Goal: Find contact information: Find contact information

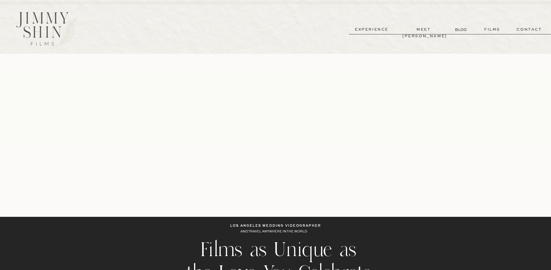
click at [490, 29] on p "films" at bounding box center [492, 29] width 28 height 7
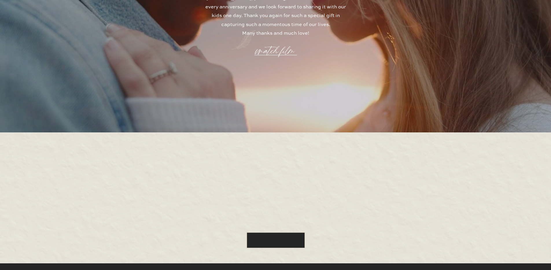
scroll to position [1634, 0]
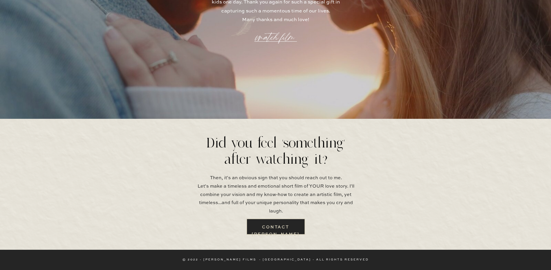
click at [294, 223] on div at bounding box center [275, 227] width 59 height 16
click at [282, 222] on div at bounding box center [275, 227] width 59 height 16
click at [272, 226] on b "contact jimmy" at bounding box center [275, 230] width 48 height 11
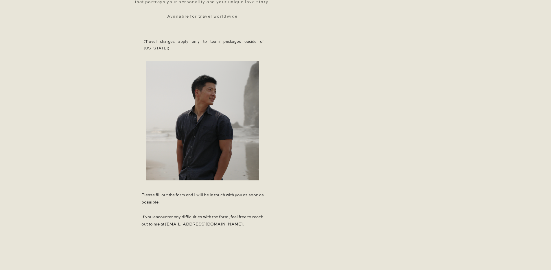
scroll to position [361, 0]
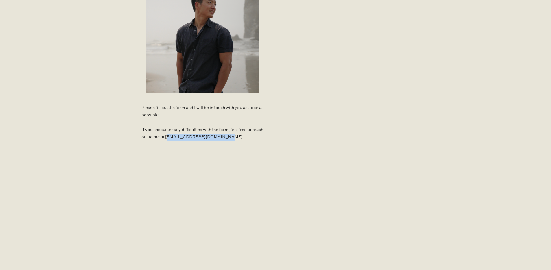
drag, startPoint x: 178, startPoint y: 137, endPoint x: 240, endPoint y: 139, distance: 62.2
click at [240, 139] on p "Please fill out the form and I will be in touch with you as soon as possible. I…" at bounding box center [202, 123] width 122 height 39
click at [221, 140] on p "Please fill out the form and I will be in touch with you as soon as possible. I…" at bounding box center [202, 123] width 122 height 39
drag, startPoint x: 177, startPoint y: 137, endPoint x: 253, endPoint y: 140, distance: 76.1
click at [253, 140] on p "Please fill out the form and I will be in touch with you as soon as possible. I…" at bounding box center [202, 123] width 122 height 39
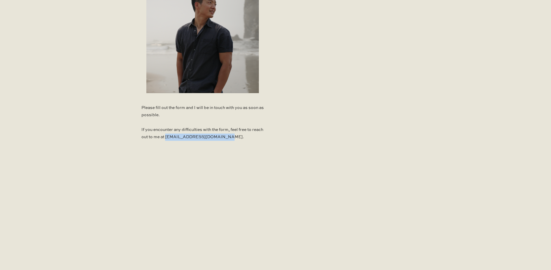
copy p "jimmyshinfilms@gmail.com."
